Goal: Submit feedback/report problem

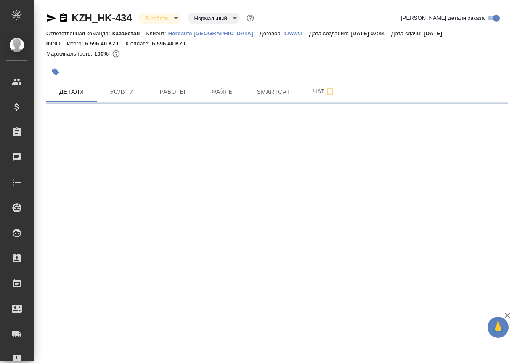
select select "RU"
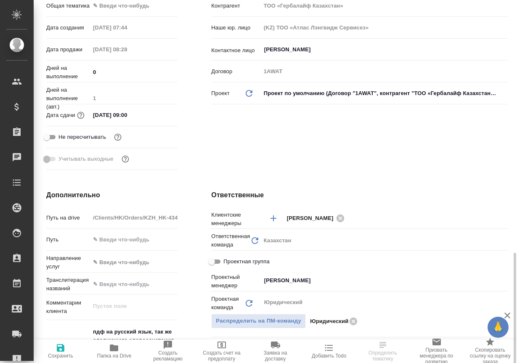
scroll to position [386, 0]
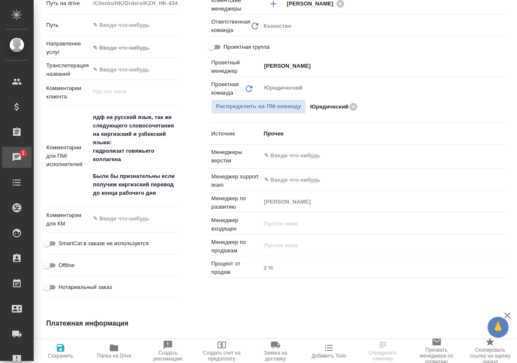
type textarea "x"
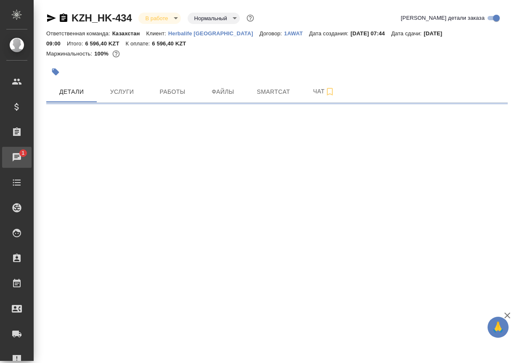
scroll to position [0, 0]
select select "RU"
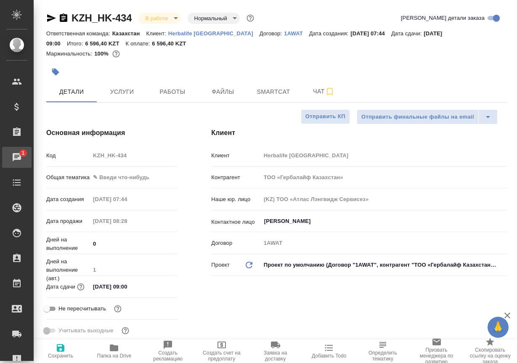
type textarea "x"
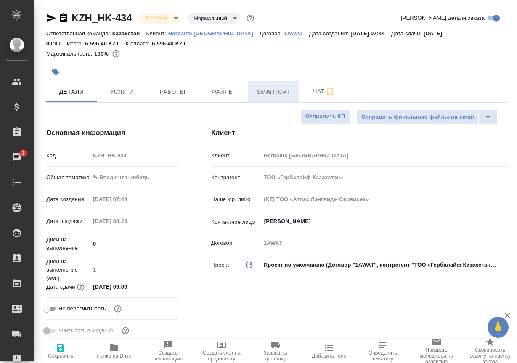
type textarea "x"
